Goal: Book appointment/travel/reservation

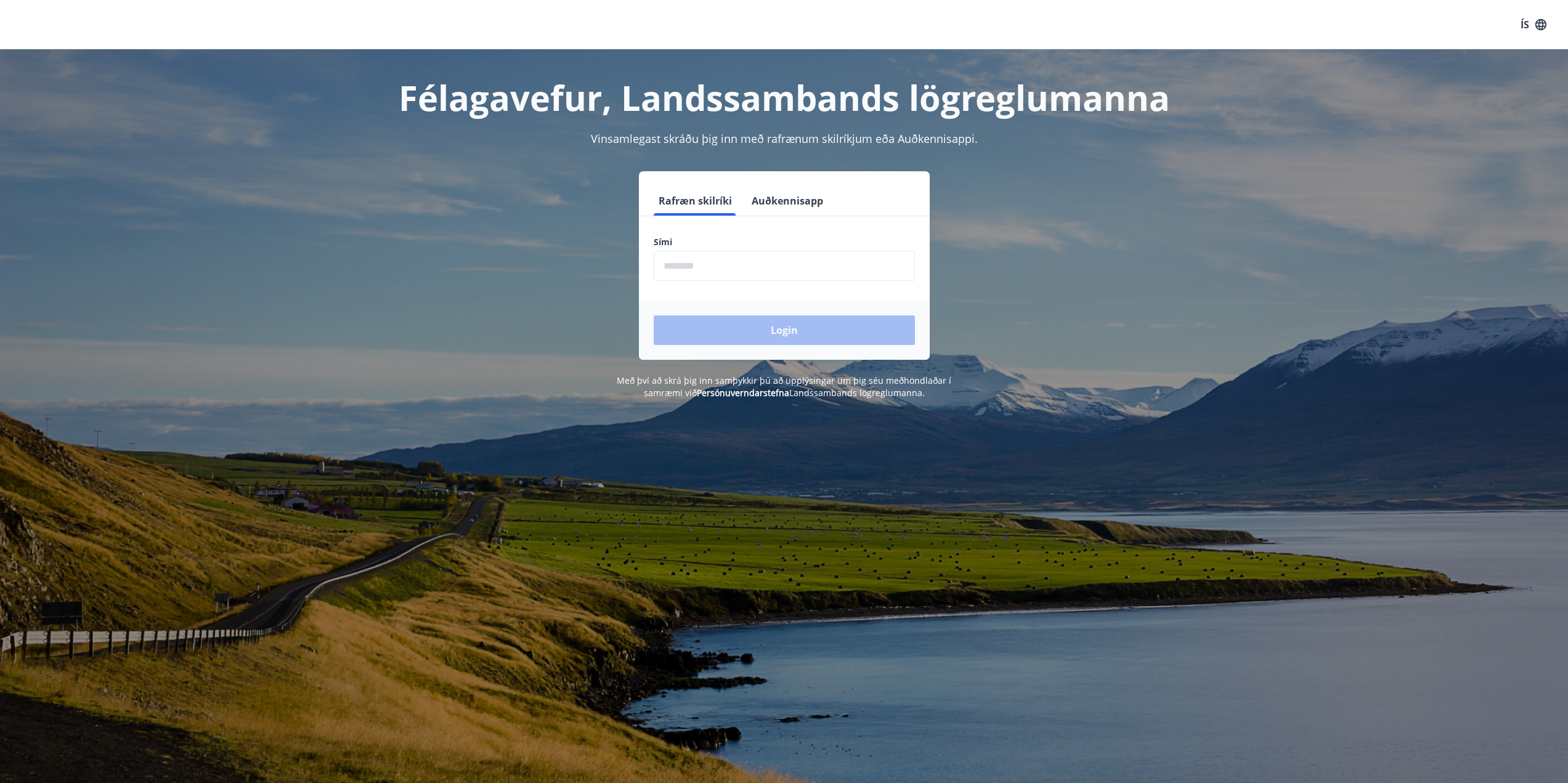
click at [783, 278] on input "phone" at bounding box center [784, 266] width 261 height 30
type input "********"
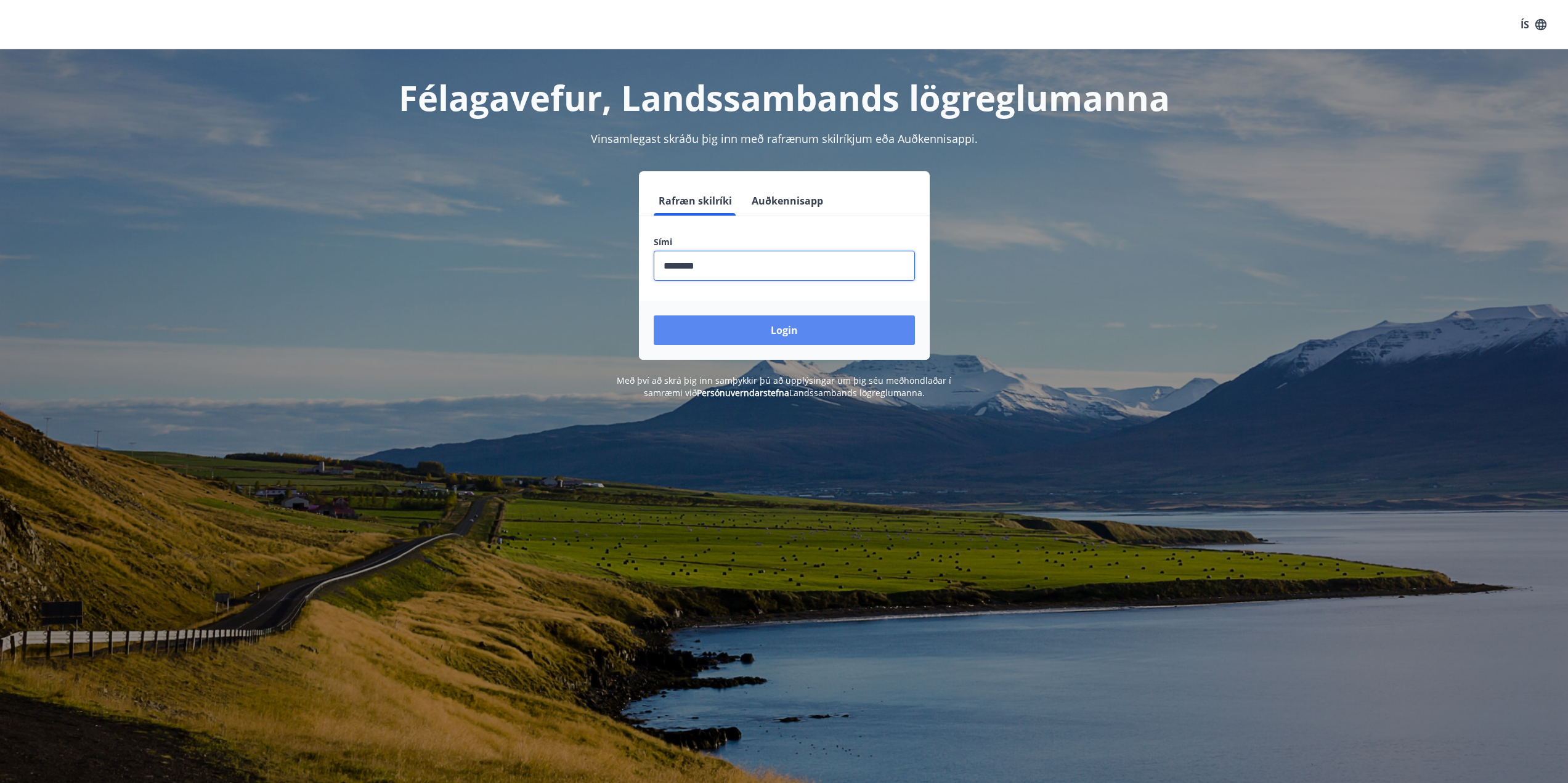
click at [813, 323] on button "Login" at bounding box center [784, 330] width 261 height 30
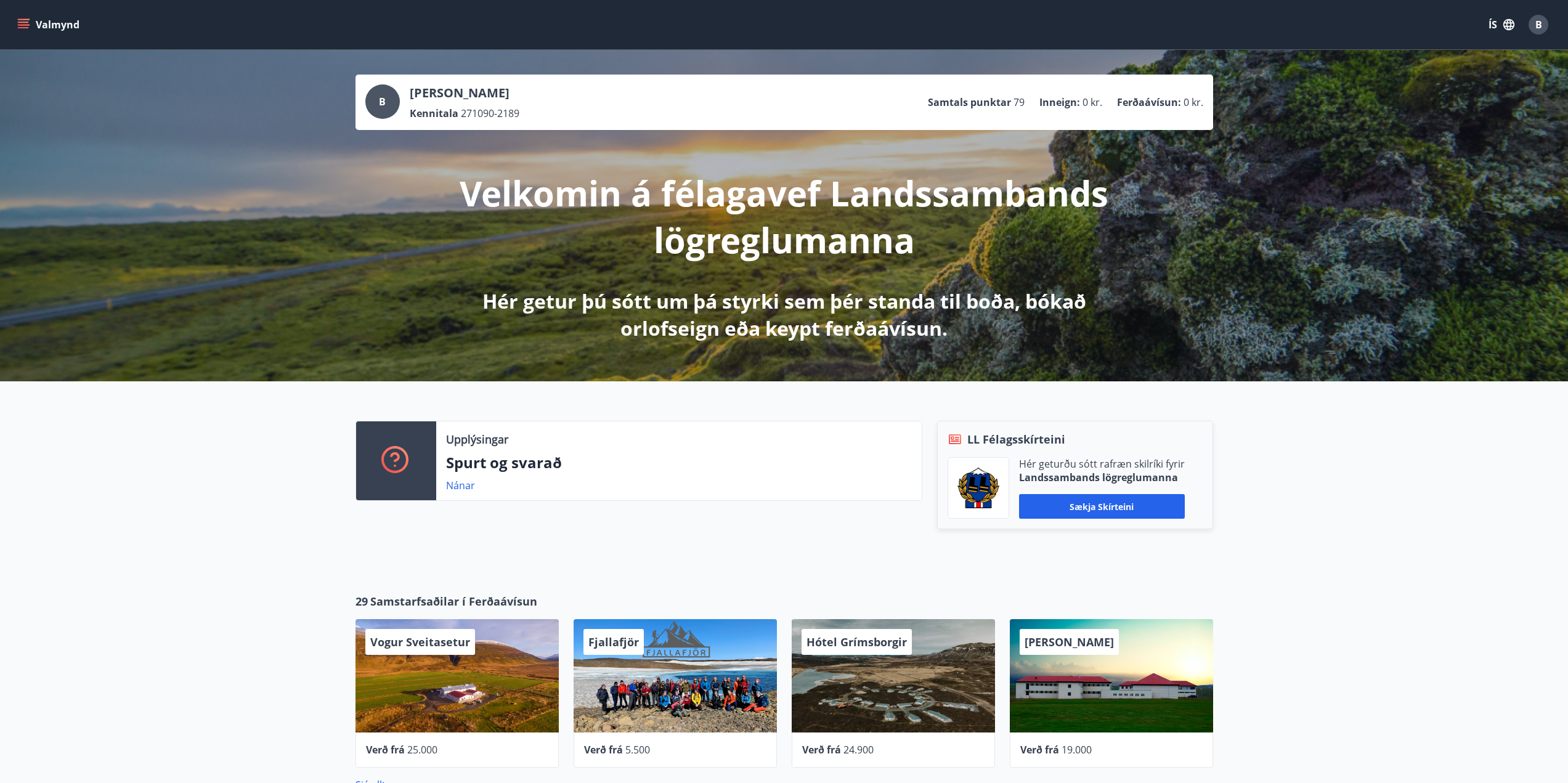
click at [25, 21] on icon "menu" at bounding box center [23, 25] width 12 height 12
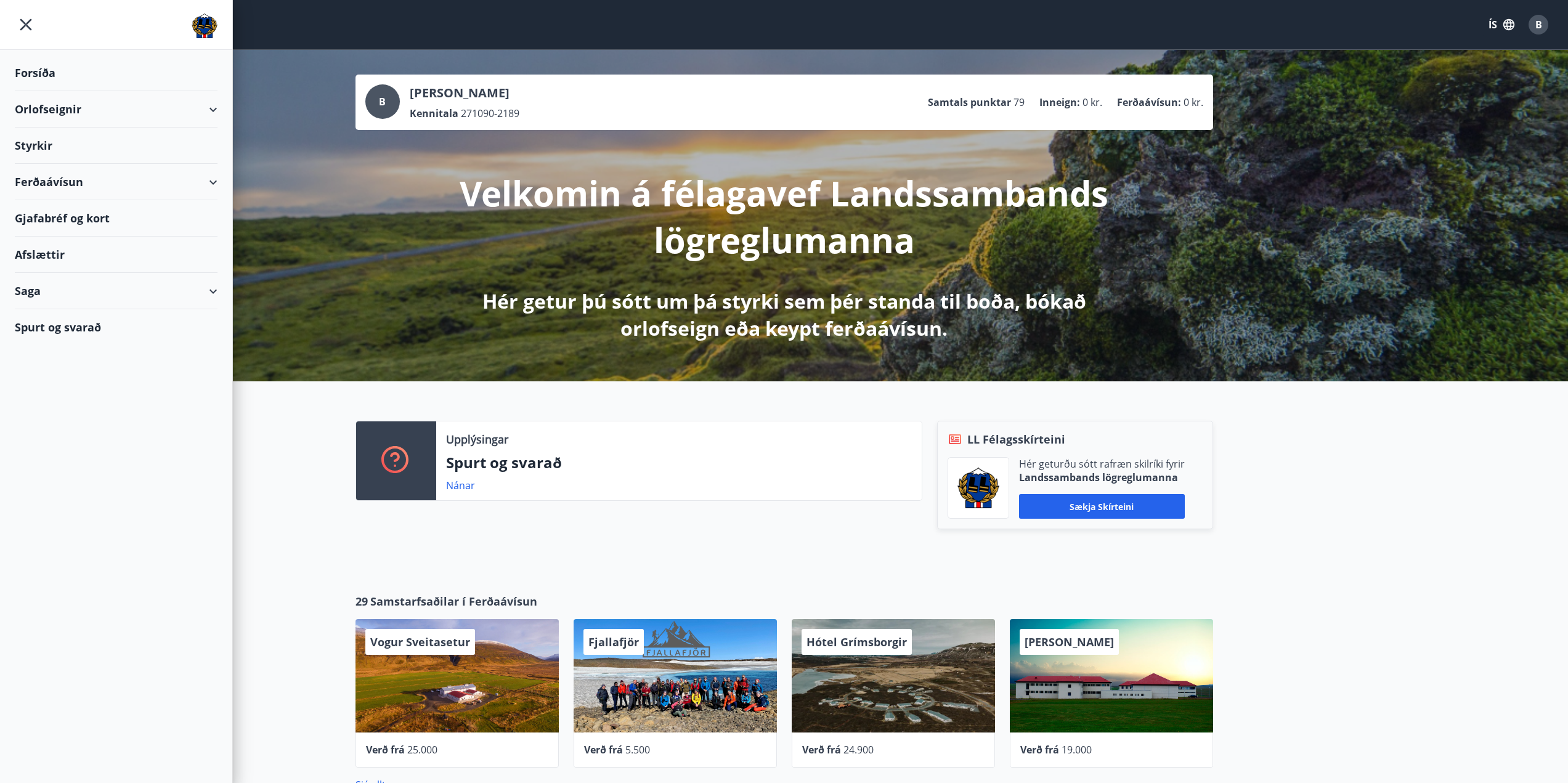
click at [62, 106] on div "Orlofseignir" at bounding box center [116, 109] width 203 height 37
click at [69, 138] on div "Framboð" at bounding box center [116, 140] width 183 height 26
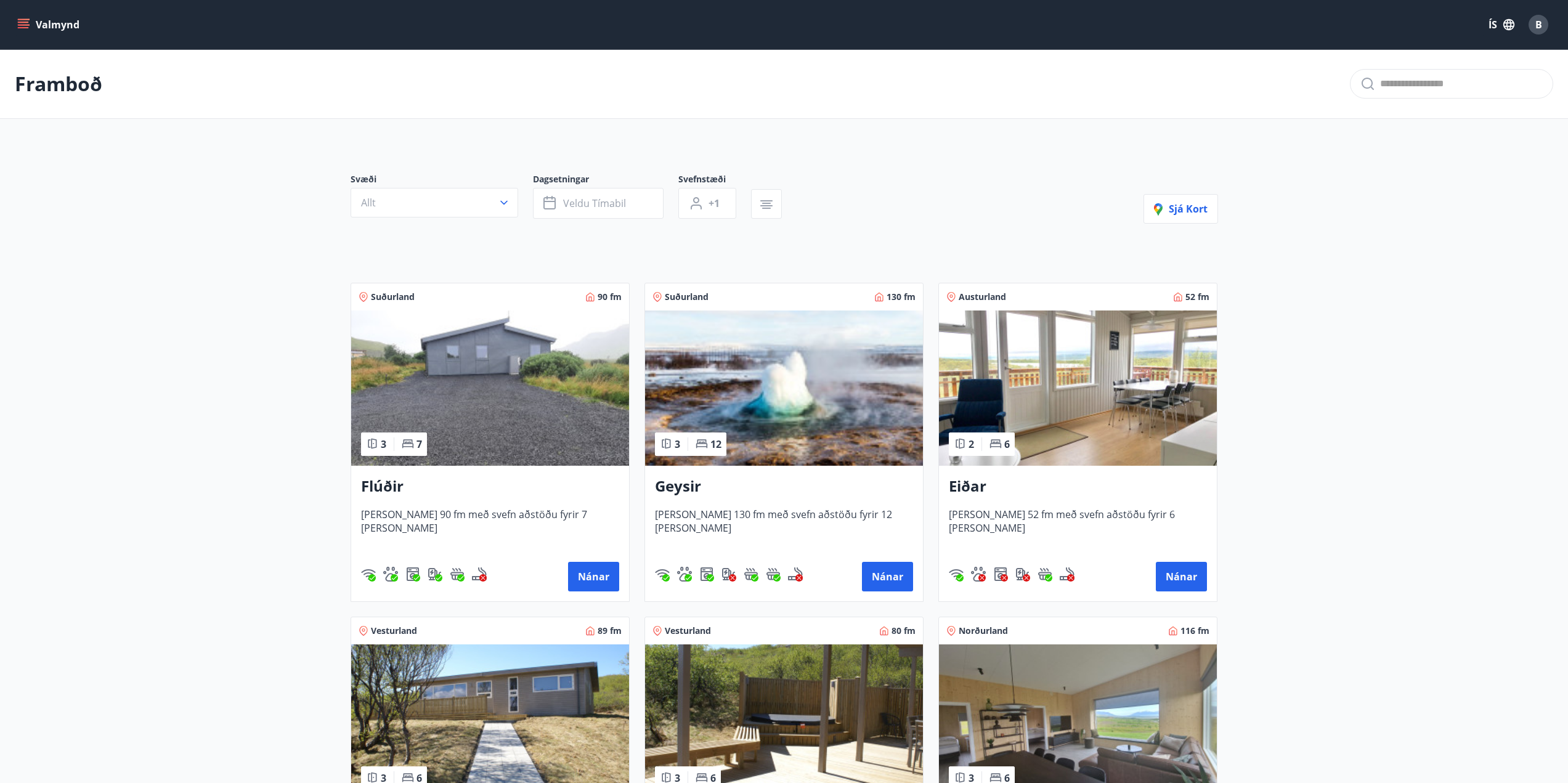
click at [32, 26] on button "Valmynd" at bounding box center [50, 25] width 70 height 22
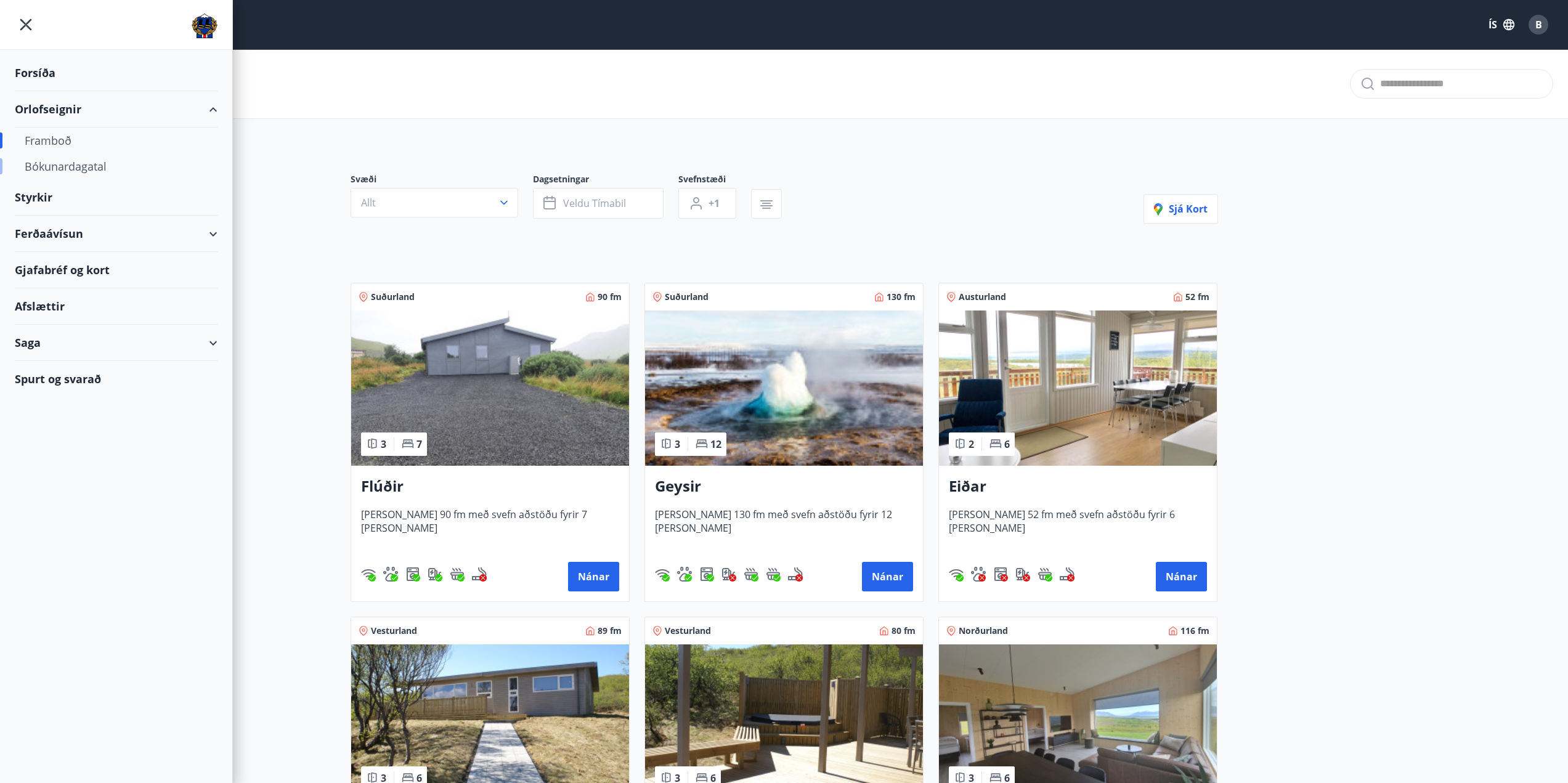
click at [81, 166] on div "Bókunardagatal" at bounding box center [116, 166] width 183 height 26
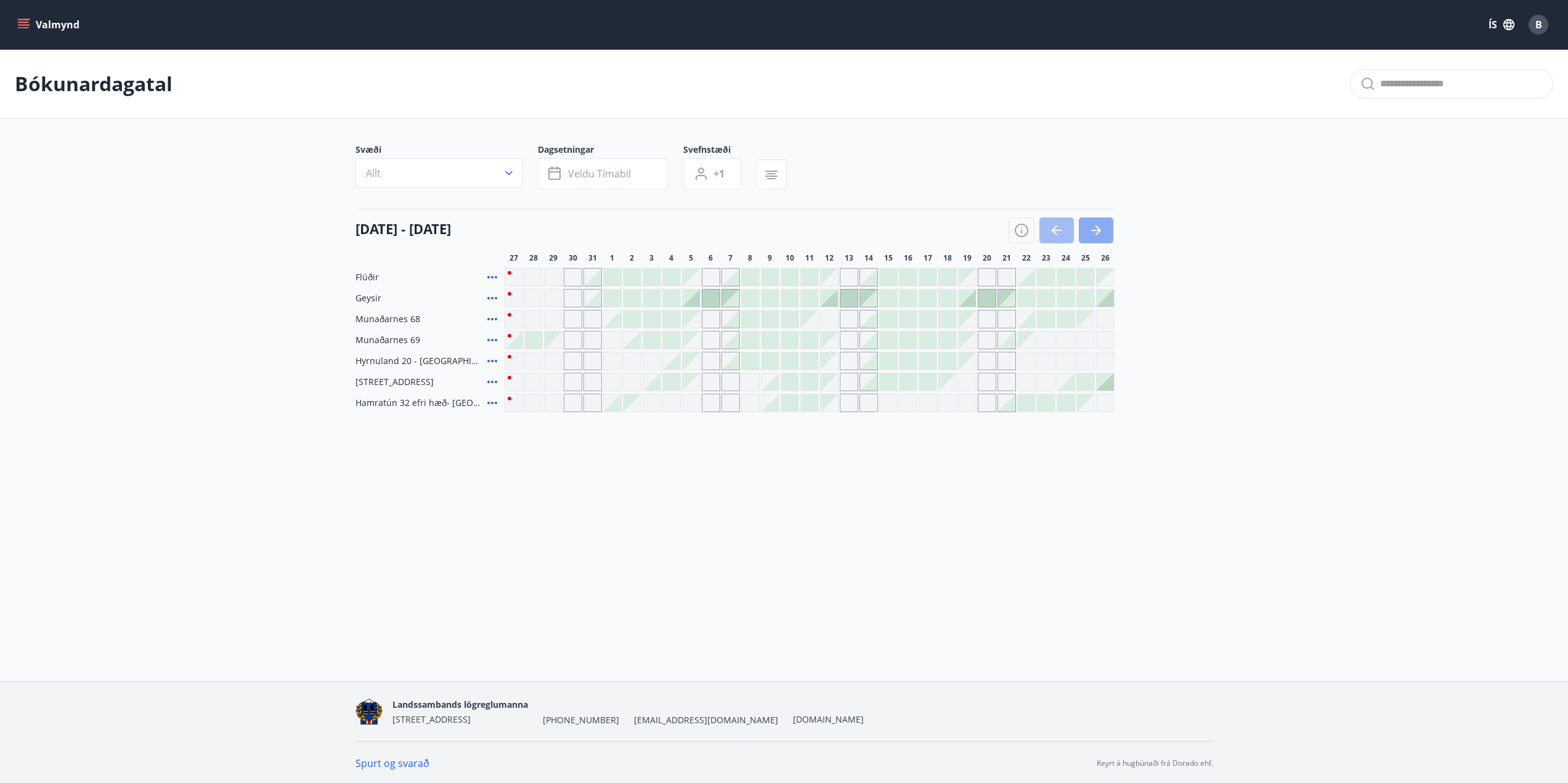
click at [1097, 241] on button "button" at bounding box center [1096, 231] width 35 height 26
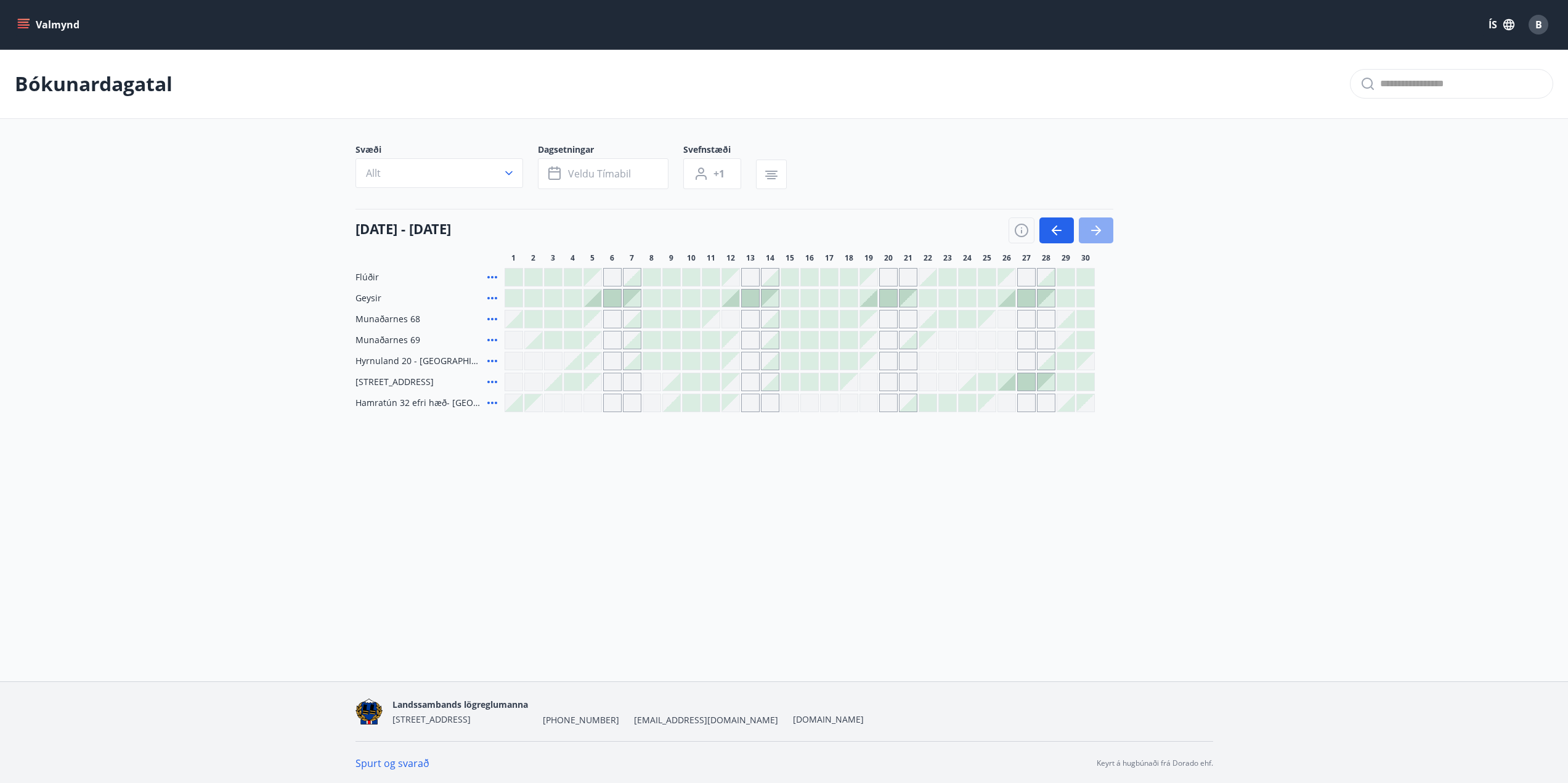
click at [1097, 240] on button "button" at bounding box center [1096, 231] width 35 height 26
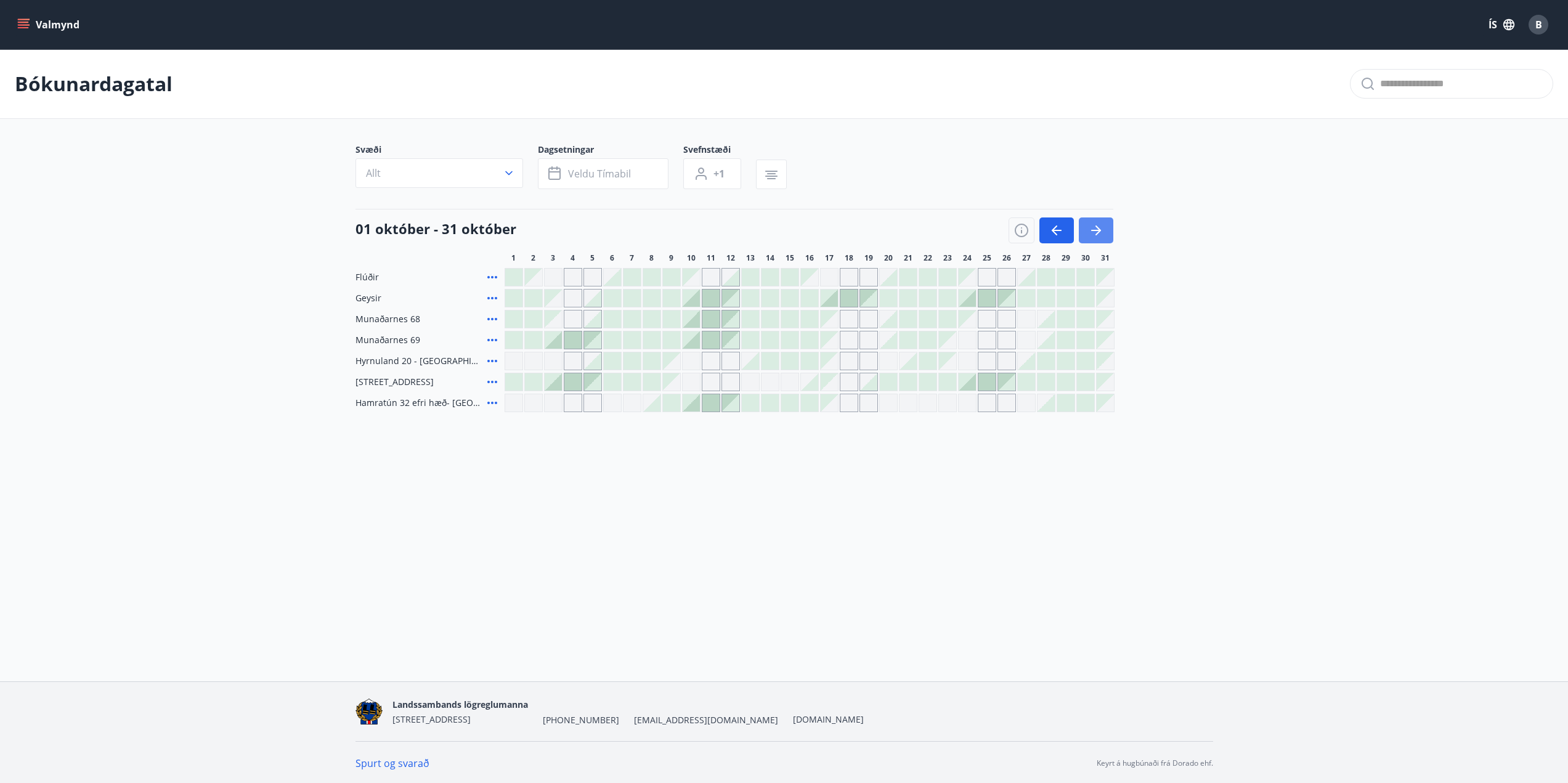
click at [1097, 240] on button "button" at bounding box center [1096, 231] width 35 height 26
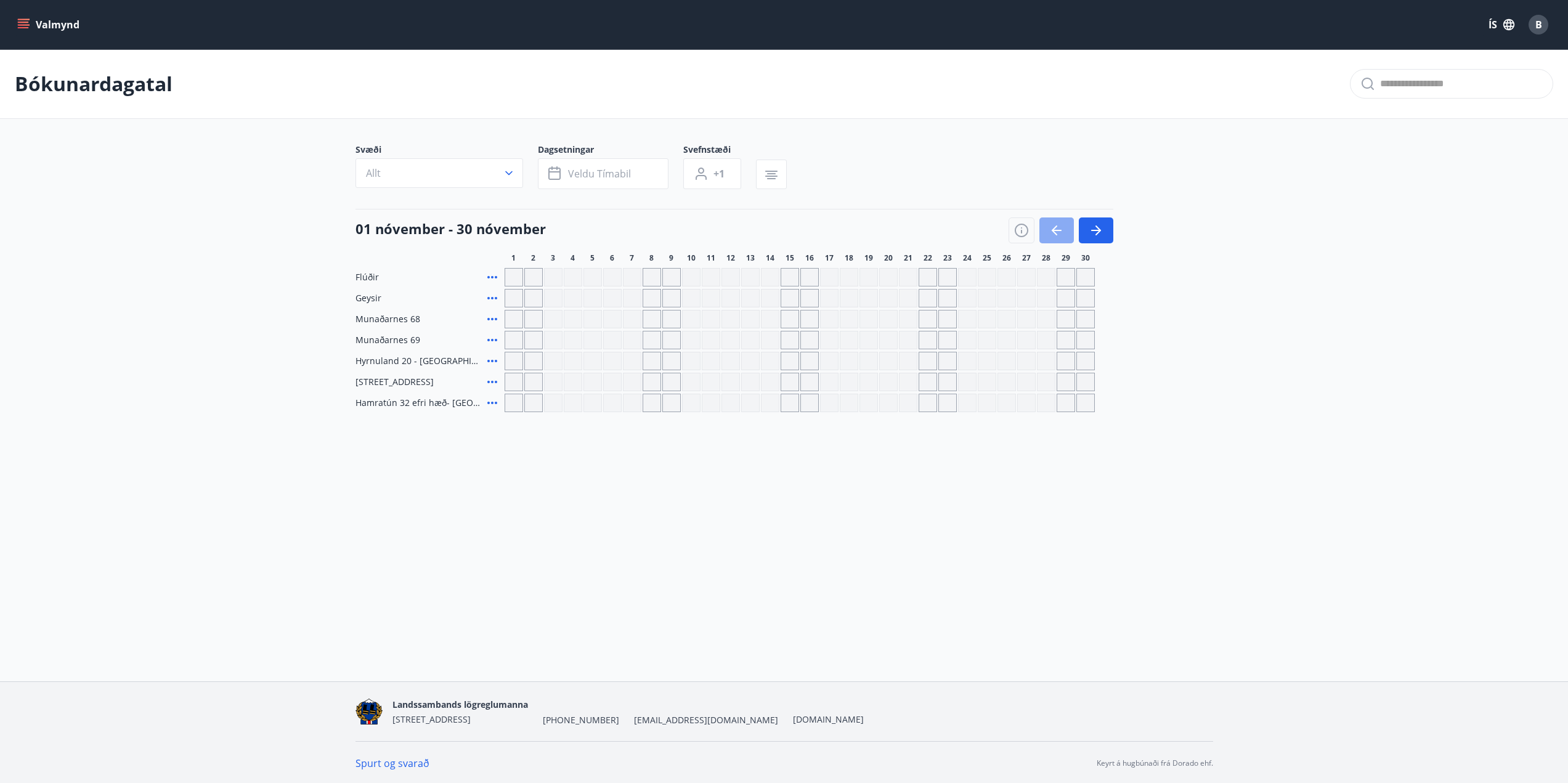
click at [1051, 242] on button "button" at bounding box center [1056, 231] width 35 height 26
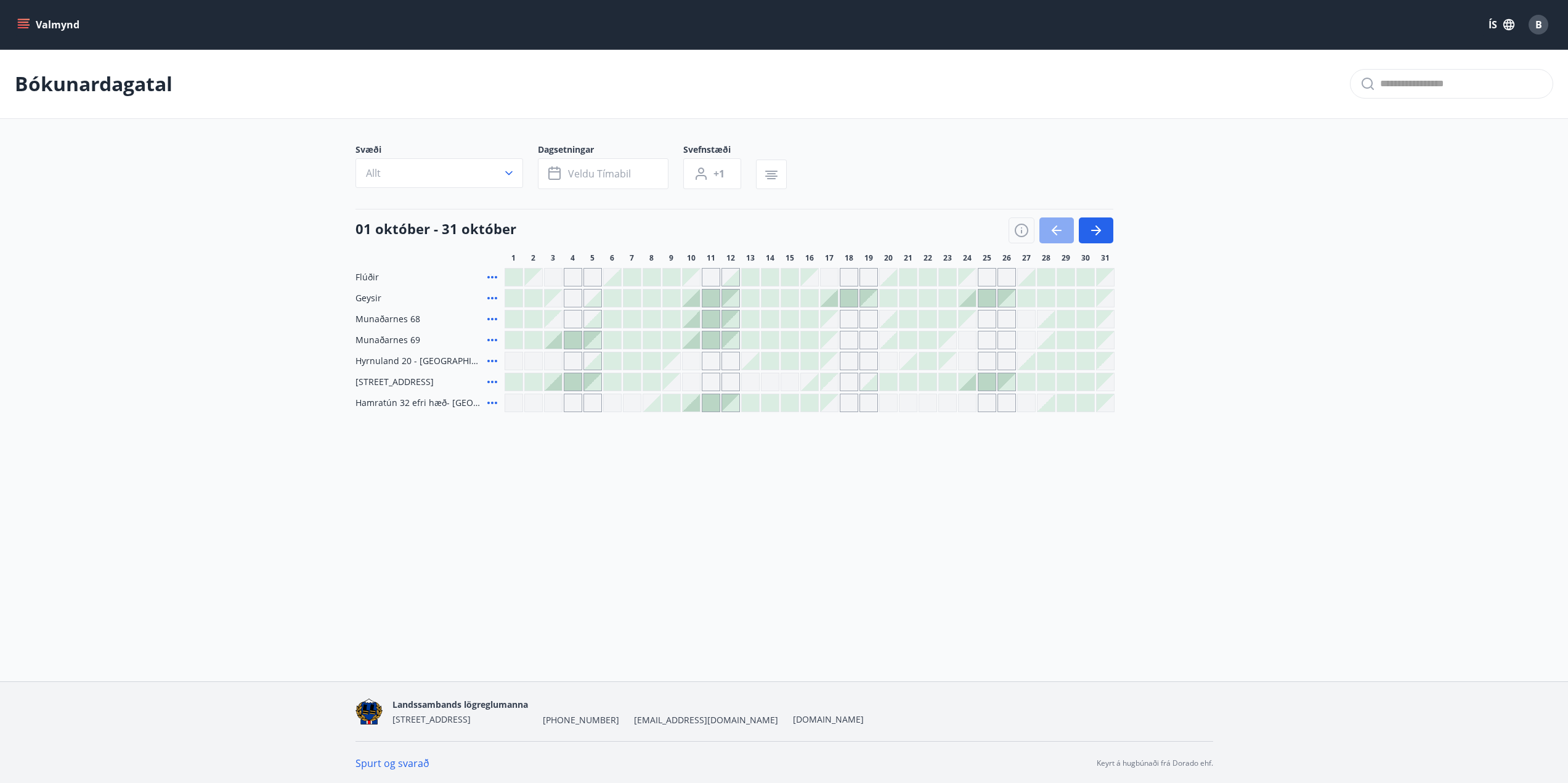
click at [1053, 236] on icon "button" at bounding box center [1056, 230] width 15 height 15
